Goal: Transaction & Acquisition: Purchase product/service

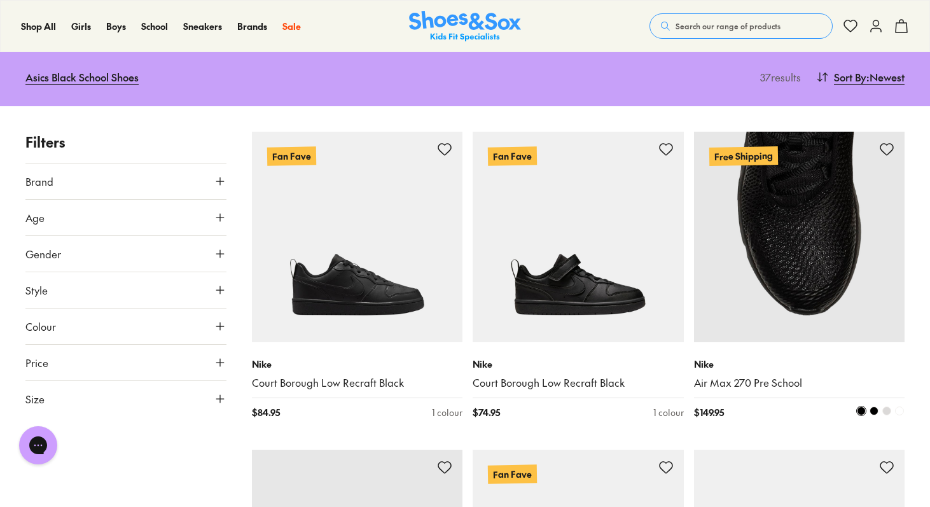
click at [829, 293] on img at bounding box center [799, 237] width 211 height 211
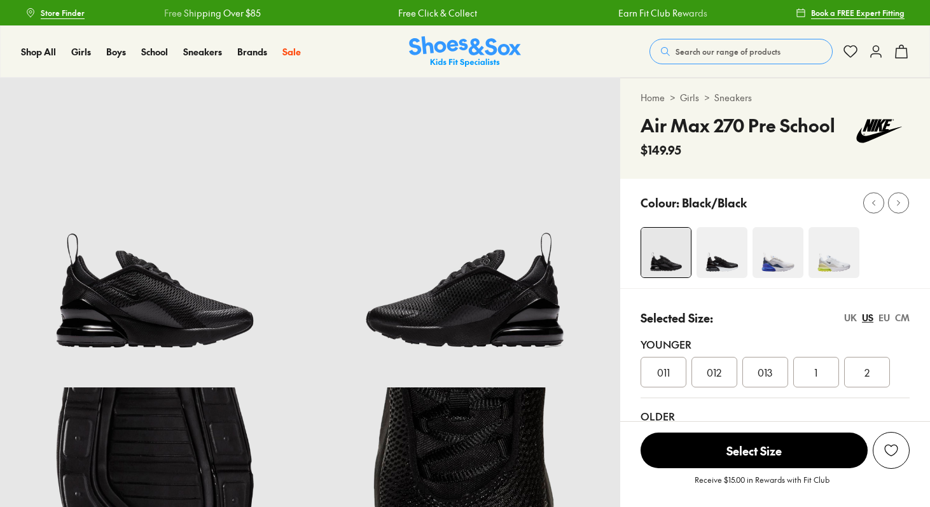
select select "*"
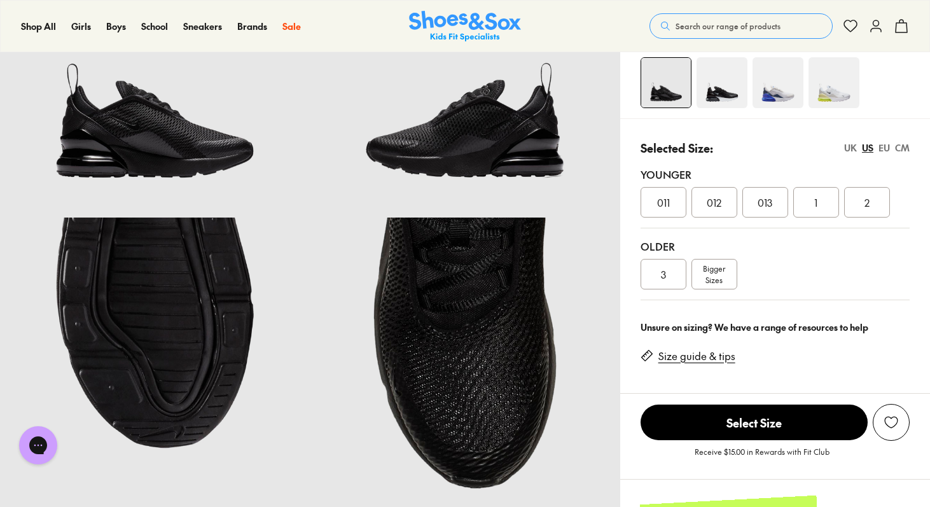
scroll to position [72, 0]
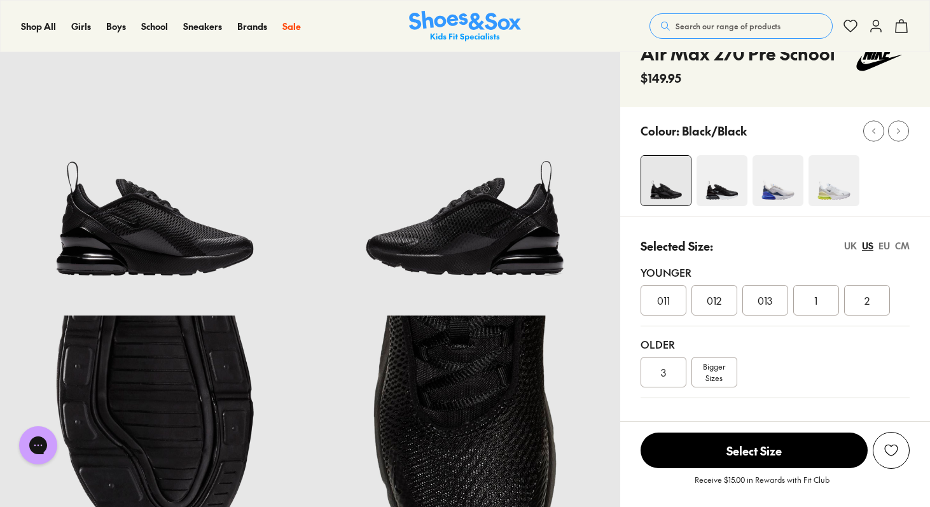
click at [139, 240] on img at bounding box center [155, 161] width 310 height 310
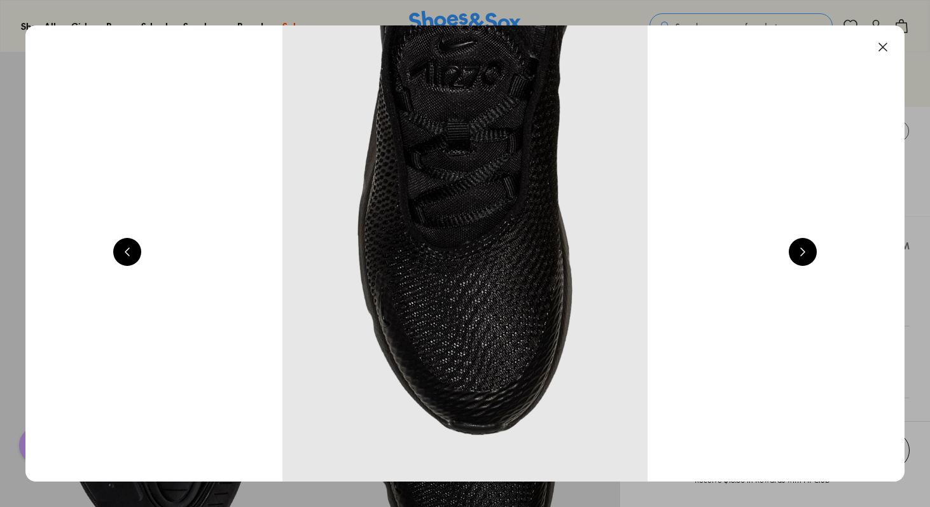
scroll to position [0, 884]
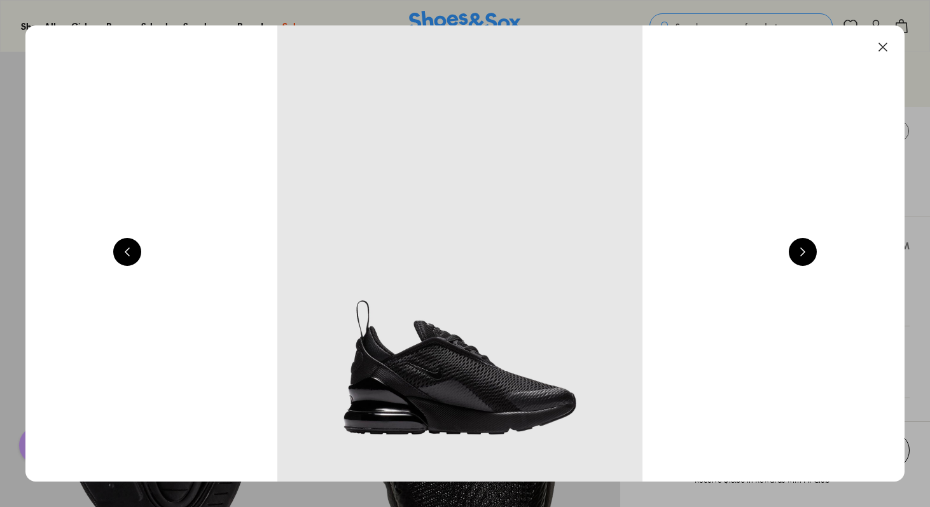
click at [807, 246] on button at bounding box center [803, 252] width 28 height 28
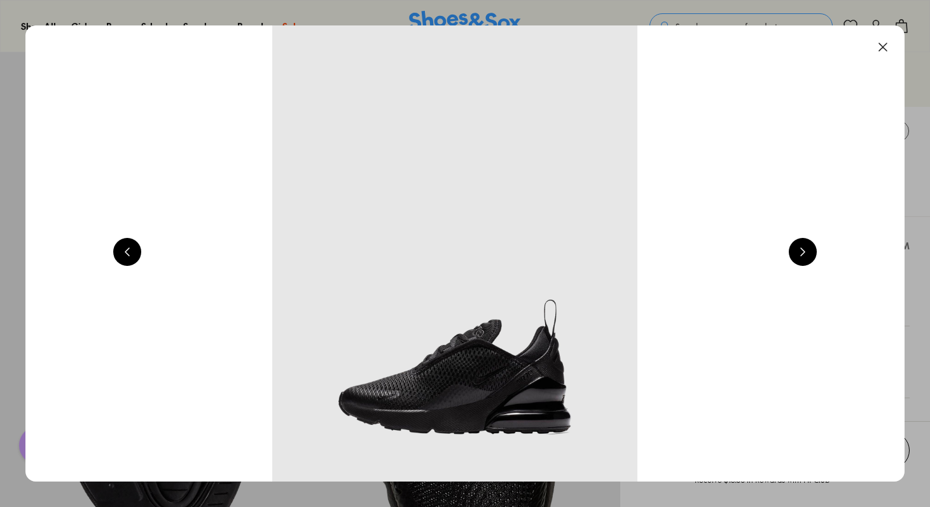
click at [807, 246] on button at bounding box center [803, 252] width 28 height 28
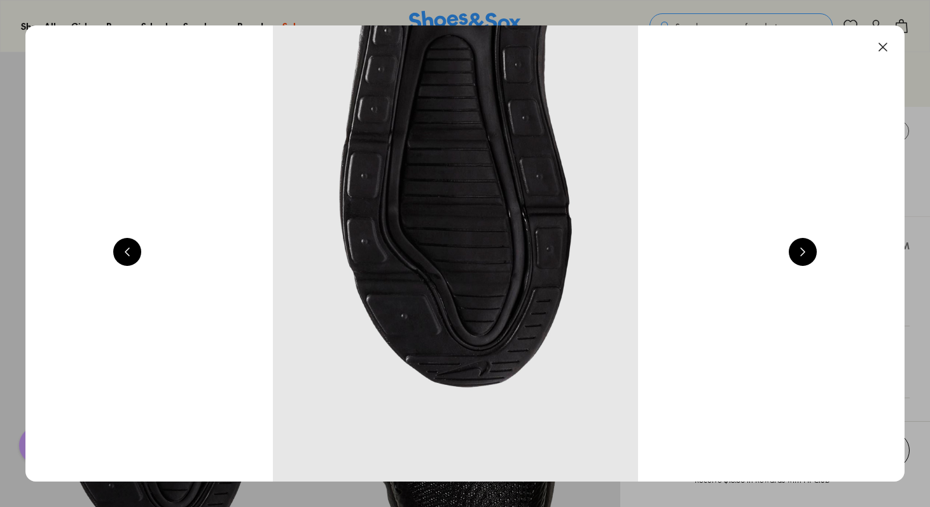
scroll to position [0, 2653]
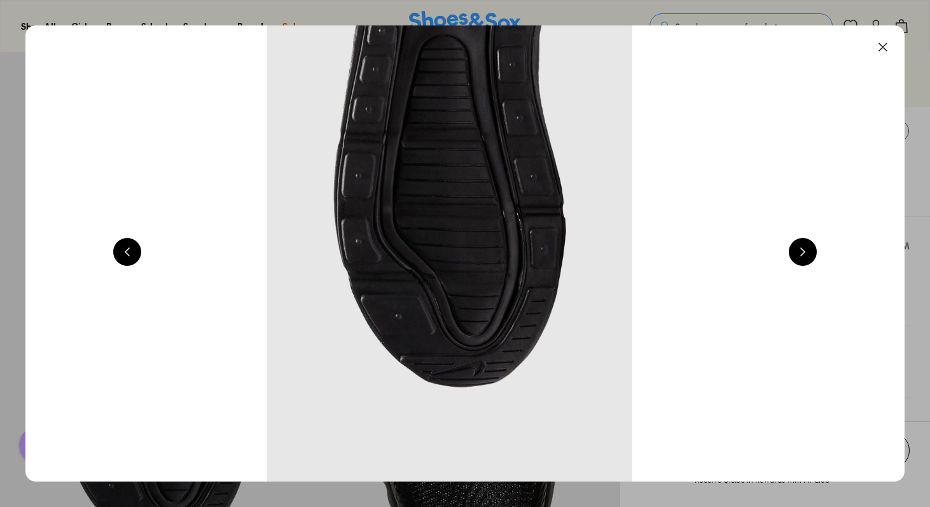
click at [884, 45] on button at bounding box center [883, 47] width 28 height 28
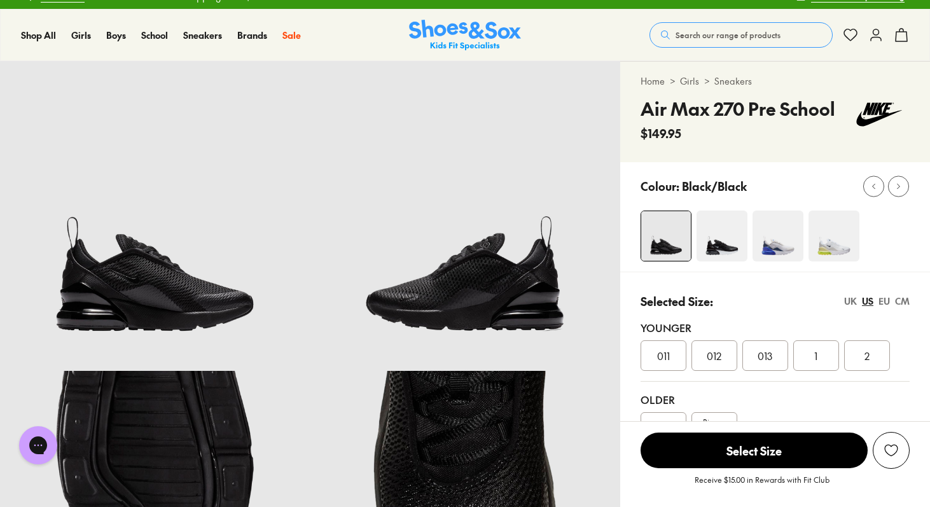
scroll to position [0, 0]
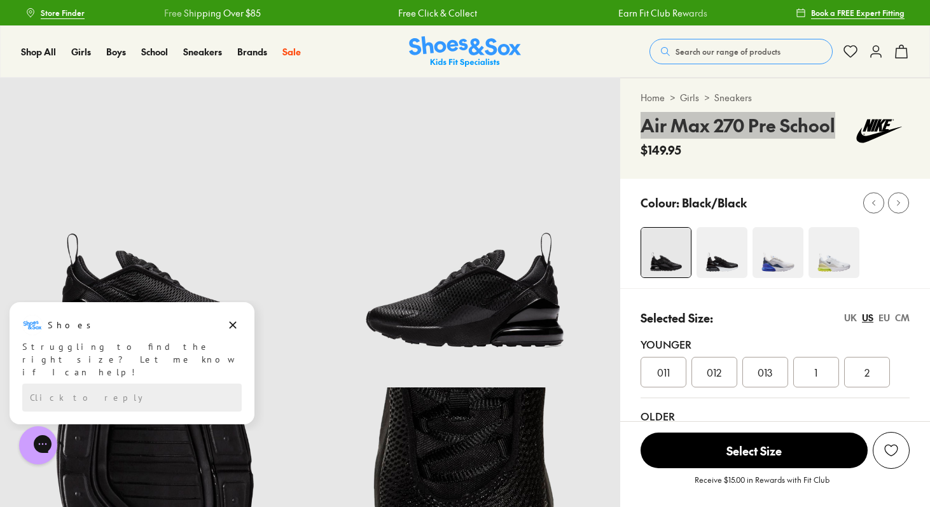
drag, startPoint x: 639, startPoint y: 127, endPoint x: 838, endPoint y: 123, distance: 198.5
click at [838, 123] on div "Home > Girls > Sneakers Air Max 270 Pre School $149.95" at bounding box center [775, 128] width 310 height 101
copy h4 "Air Max 270 Pre School"
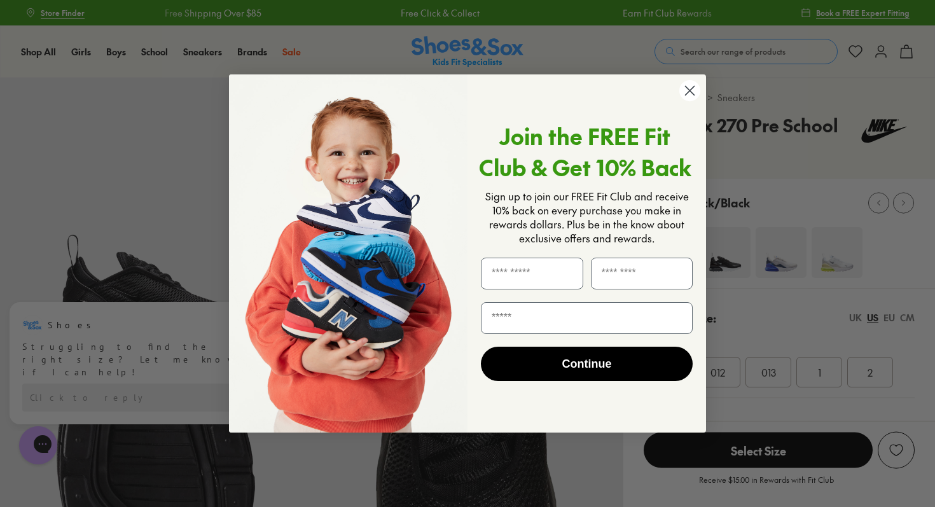
click at [687, 88] on icon "Close dialog" at bounding box center [690, 91] width 9 height 9
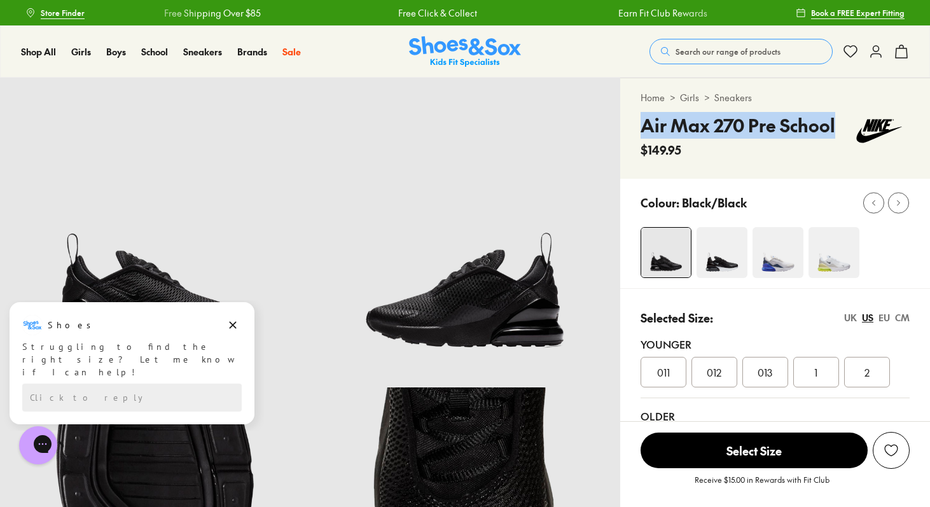
drag, startPoint x: 639, startPoint y: 123, endPoint x: 833, endPoint y: 118, distance: 194.7
click at [833, 118] on div "Home > Girls > Sneakers Air Max 270 Pre School $149.95" at bounding box center [775, 128] width 310 height 101
copy h4 "Air Max 270 Pre School"
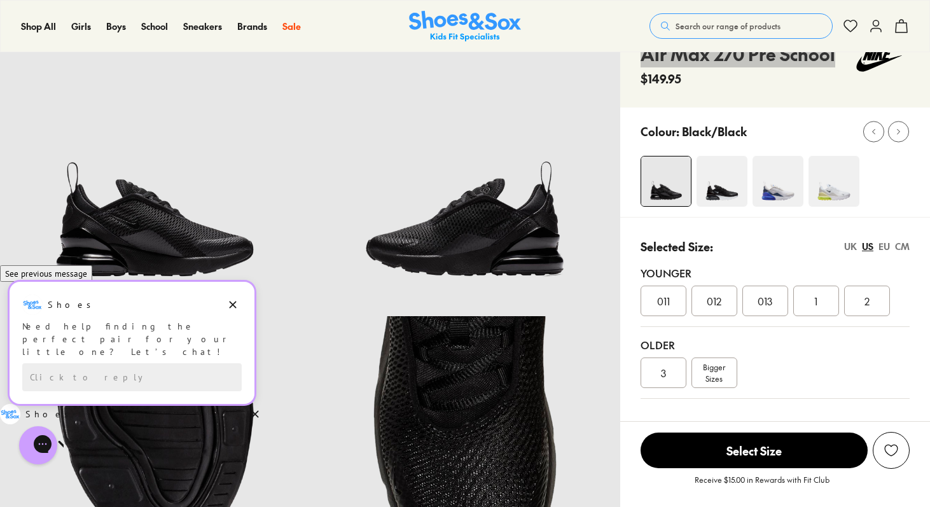
scroll to position [72, 0]
